Goal: Information Seeking & Learning: Check status

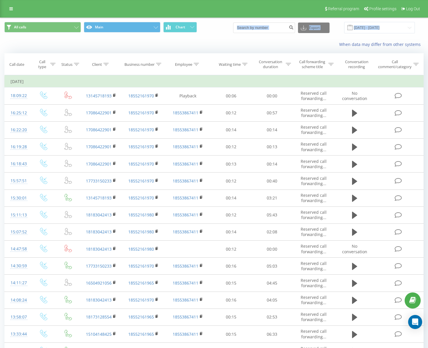
click at [281, 37] on div "All calls Main Chart Export .csv .xls .xlsx [DATE] - [DATE] When data may diffe…" at bounding box center [213, 35] width 427 height 34
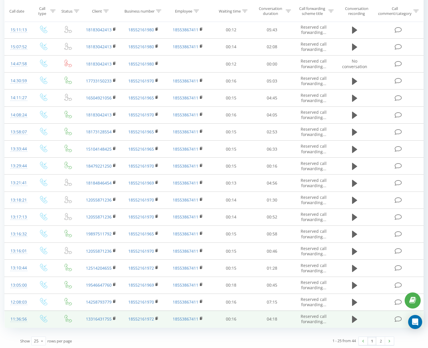
scroll to position [189, 0]
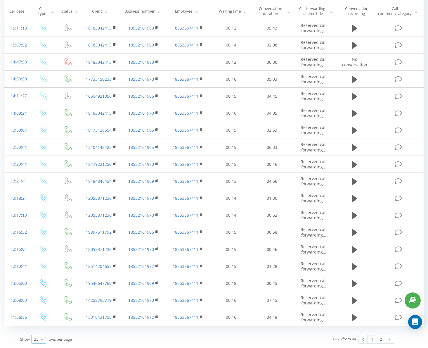
click at [39, 337] on icon at bounding box center [42, 338] width 9 height 11
click at [40, 331] on span "100" at bounding box center [37, 331] width 7 height 6
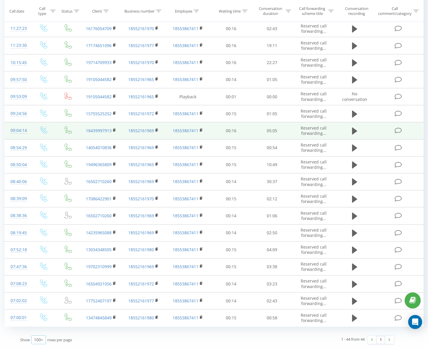
scroll to position [513, 0]
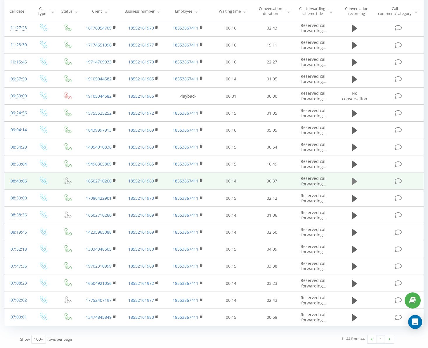
click at [354, 178] on icon at bounding box center [354, 181] width 5 height 7
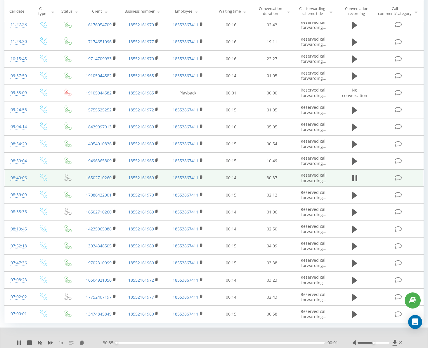
click at [135, 343] on div "00:01" at bounding box center [220, 343] width 208 height 2
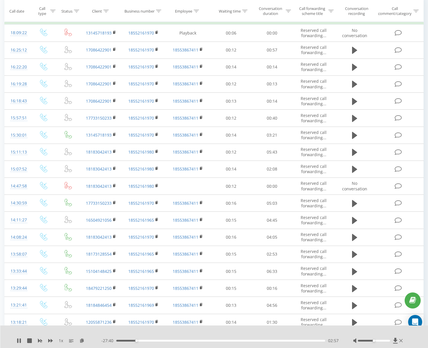
scroll to position [0, 0]
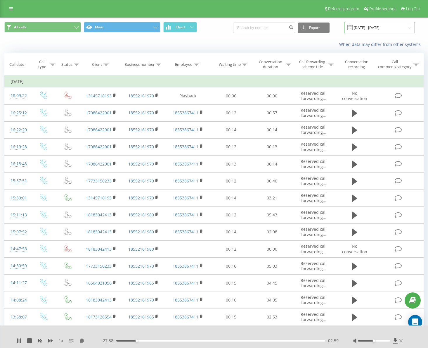
click at [369, 30] on input "[DATE] - [DATE]" at bounding box center [379, 27] width 71 height 11
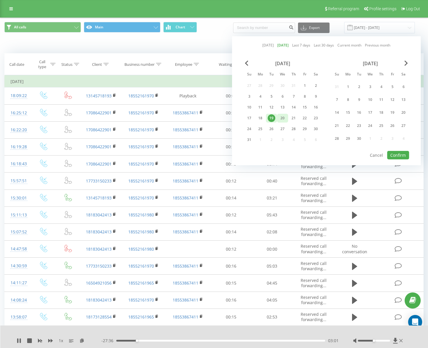
click at [284, 115] on div "20" at bounding box center [283, 118] width 8 height 8
click at [281, 114] on div "20" at bounding box center [283, 118] width 8 height 8
click at [283, 119] on div "20" at bounding box center [283, 118] width 8 height 8
click at [354, 45] on link "Current month" at bounding box center [349, 45] width 24 height 6
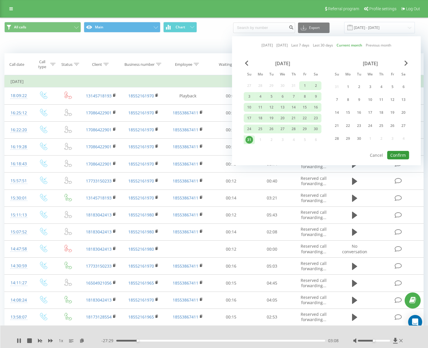
click at [401, 154] on button "Confirm" at bounding box center [398, 155] width 22 height 8
type input "[DATE] - [DATE]"
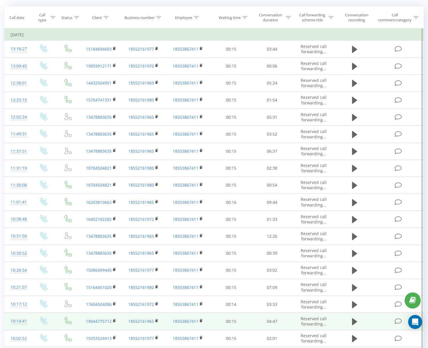
scroll to position [37, 0]
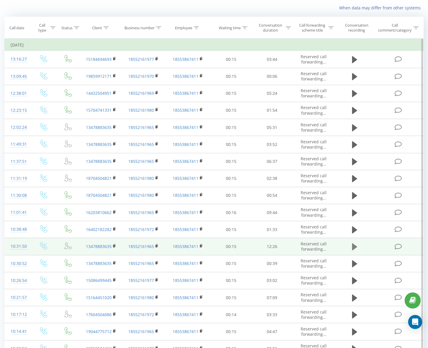
click at [357, 249] on button at bounding box center [354, 246] width 9 height 9
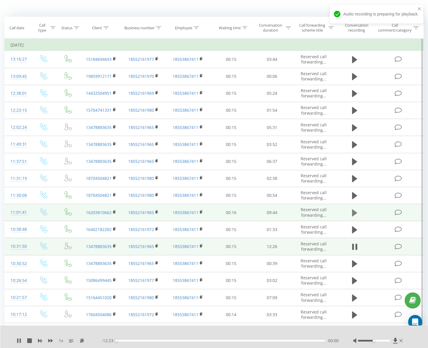
click at [354, 214] on icon at bounding box center [354, 212] width 5 height 7
click at [126, 338] on div "- 09:40 00:00 00:00" at bounding box center [219, 340] width 237 height 6
click at [127, 341] on div "00:01" at bounding box center [220, 341] width 209 height 2
click at [123, 340] on div "00:18" at bounding box center [220, 341] width 209 height 2
click at [127, 340] on div "00:19" at bounding box center [220, 341] width 209 height 2
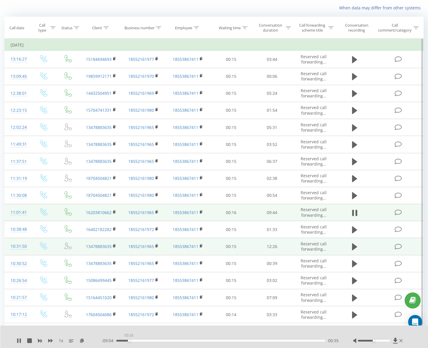
click at [129, 340] on div "00:35" at bounding box center [220, 341] width 209 height 2
click at [134, 340] on div "00:49" at bounding box center [220, 341] width 209 height 2
click at [395, 339] on icon at bounding box center [395, 340] width 4 height 6
click at [394, 337] on icon at bounding box center [395, 340] width 5 height 6
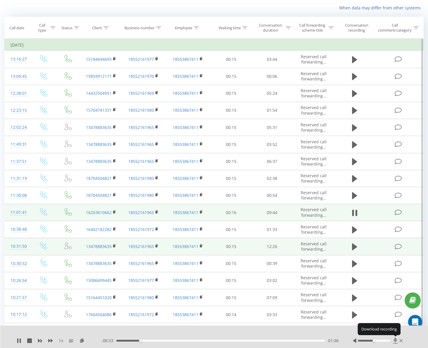
click at [394, 337] on icon at bounding box center [395, 340] width 5 height 6
click at [239, 9] on div "When data may differ from other systems" at bounding box center [294, 8] width 267 height 6
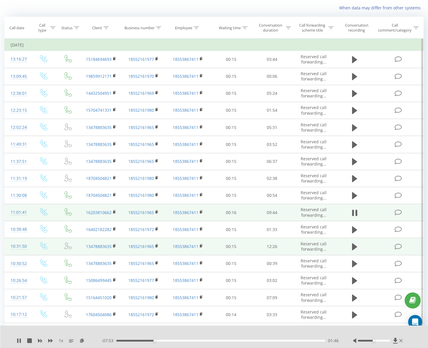
click at [381, 340] on div at bounding box center [374, 341] width 32 height 2
click at [384, 341] on div at bounding box center [374, 341] width 32 height 2
click at [284, 12] on div "When data may differ from other systems" at bounding box center [213, 8] width 427 height 14
click at [187, 12] on div "When data may differ from other systems" at bounding box center [213, 8] width 427 height 14
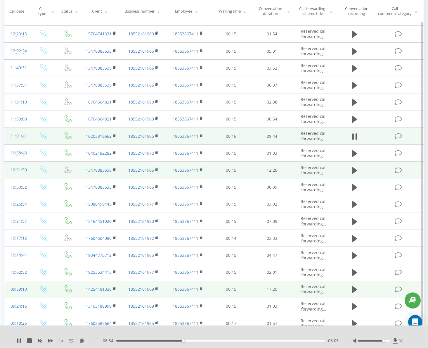
scroll to position [110, 0]
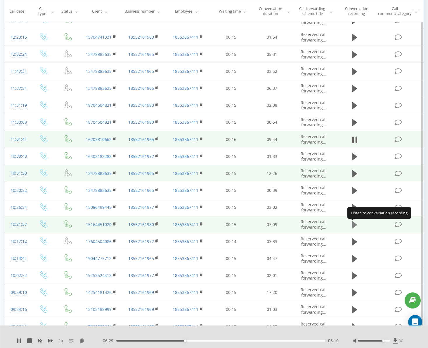
click at [351, 224] on button at bounding box center [354, 224] width 9 height 9
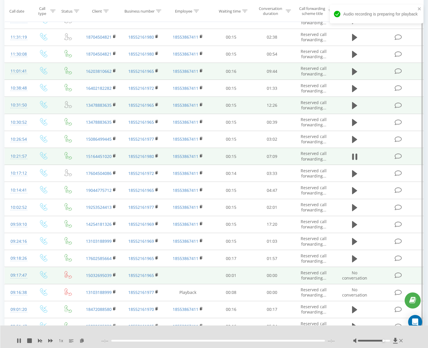
scroll to position [183, 0]
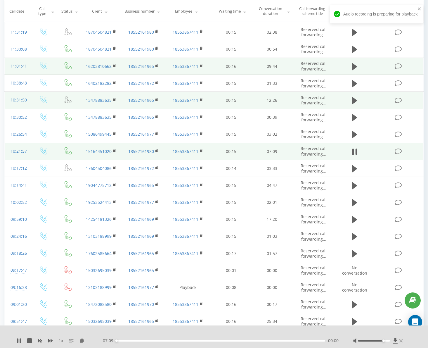
click at [141, 338] on div "- 07:09 00:00 00:00" at bounding box center [219, 340] width 237 height 6
click at [144, 340] on div "00:00" at bounding box center [220, 341] width 209 height 2
click at [258, 340] on div "01:00" at bounding box center [220, 341] width 209 height 2
click at [311, 340] on div "04:53" at bounding box center [220, 341] width 209 height 2
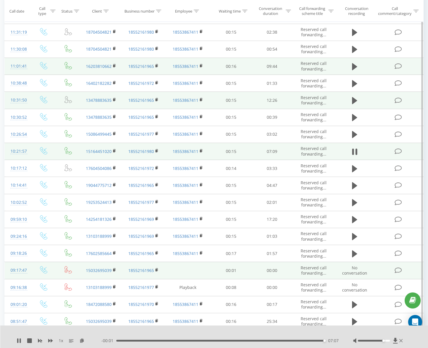
click at [195, 272] on td at bounding box center [188, 270] width 46 height 17
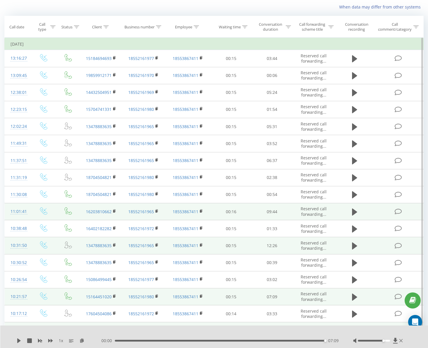
scroll to position [0, 0]
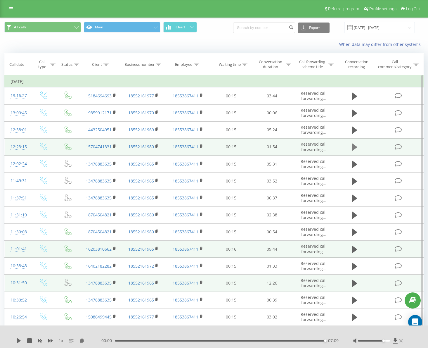
click at [354, 148] on icon at bounding box center [354, 146] width 5 height 7
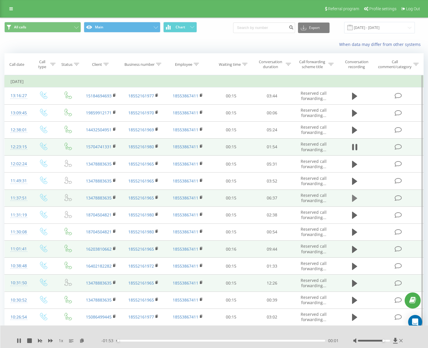
click at [352, 197] on icon at bounding box center [354, 198] width 5 height 8
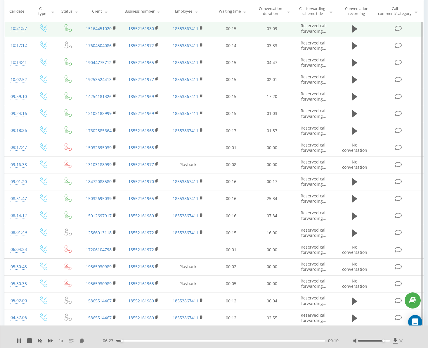
scroll to position [292, 0]
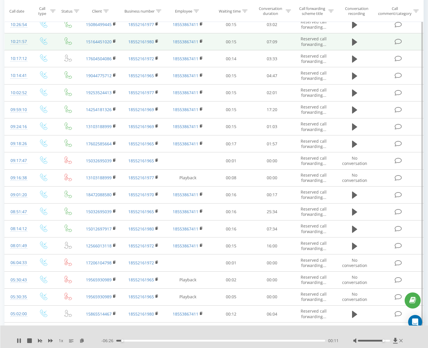
click at [142, 342] on div "- 06:26 00:11 00:11" at bounding box center [219, 340] width 237 height 6
click at [157, 340] on div "00:12" at bounding box center [220, 341] width 209 height 2
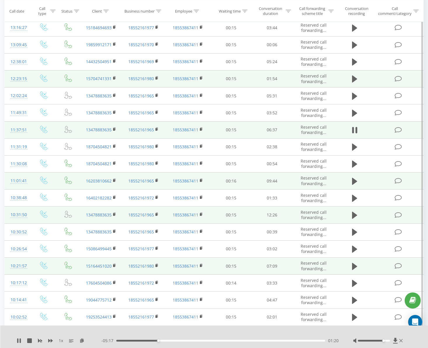
scroll to position [0, 0]
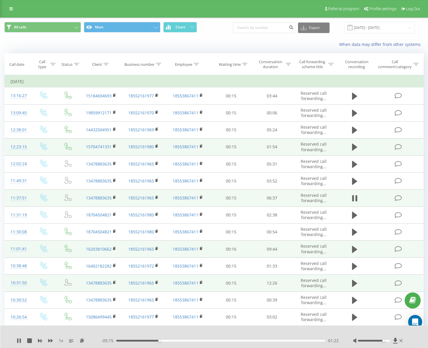
click at [230, 341] on div "- 05:15 01:22 01:22" at bounding box center [219, 340] width 237 height 6
click at [231, 341] on div "- 05:15 01:22 01:22" at bounding box center [219, 340] width 237 height 6
click at [235, 341] on div "01:23" at bounding box center [220, 341] width 209 height 2
click at [274, 41] on div "When data may differ from other systems" at bounding box center [294, 44] width 267 height 6
click at [221, 37] on div "All calls Main Chart Export .csv .xls .xlsx [DATE] - [DATE]" at bounding box center [213, 28] width 427 height 20
